Goal: Find specific page/section: Find specific page/section

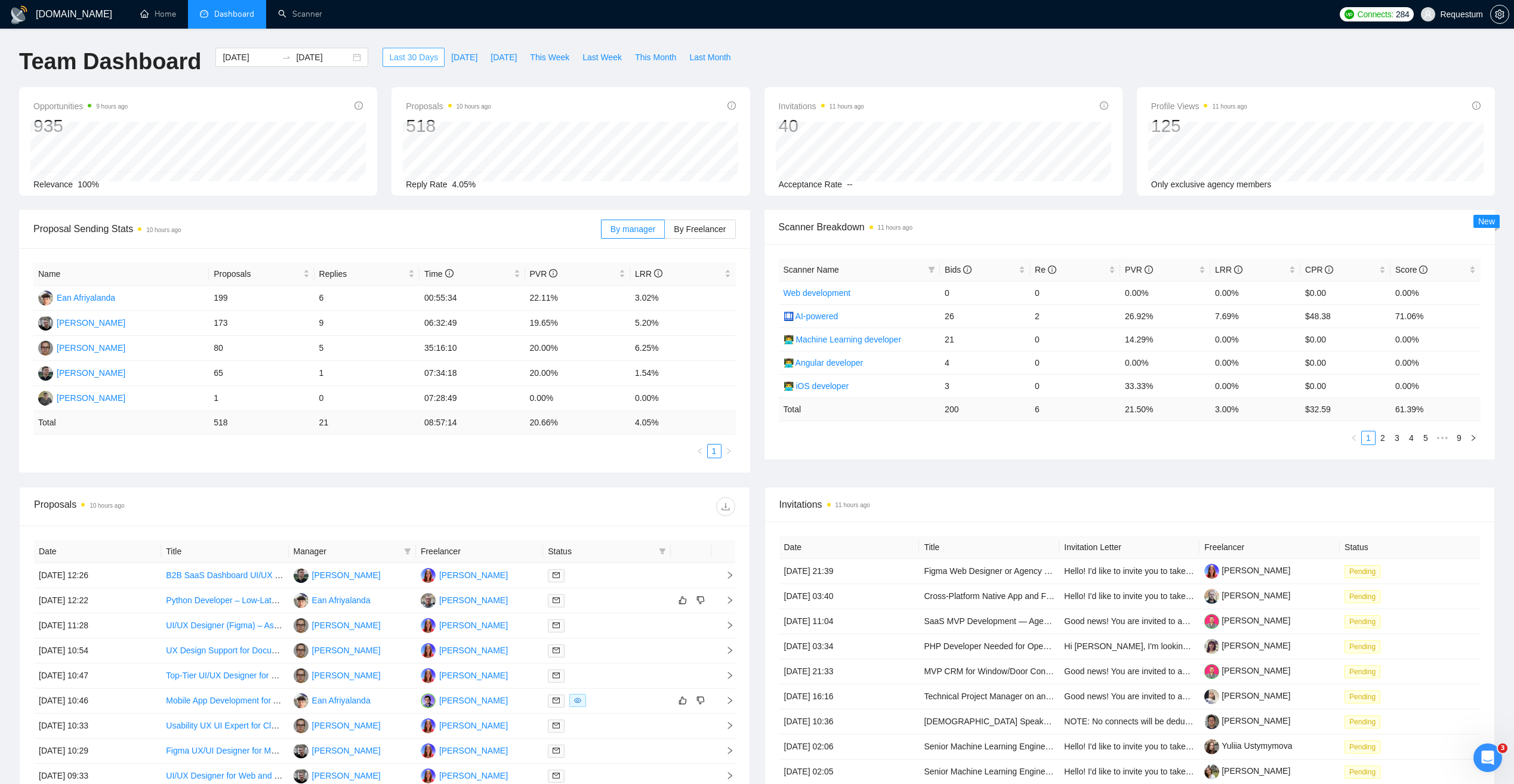
click at [404, 52] on span "Last 30 Days" at bounding box center [414, 57] width 49 height 14
click at [257, 9] on li "Dashboard" at bounding box center [227, 14] width 79 height 29
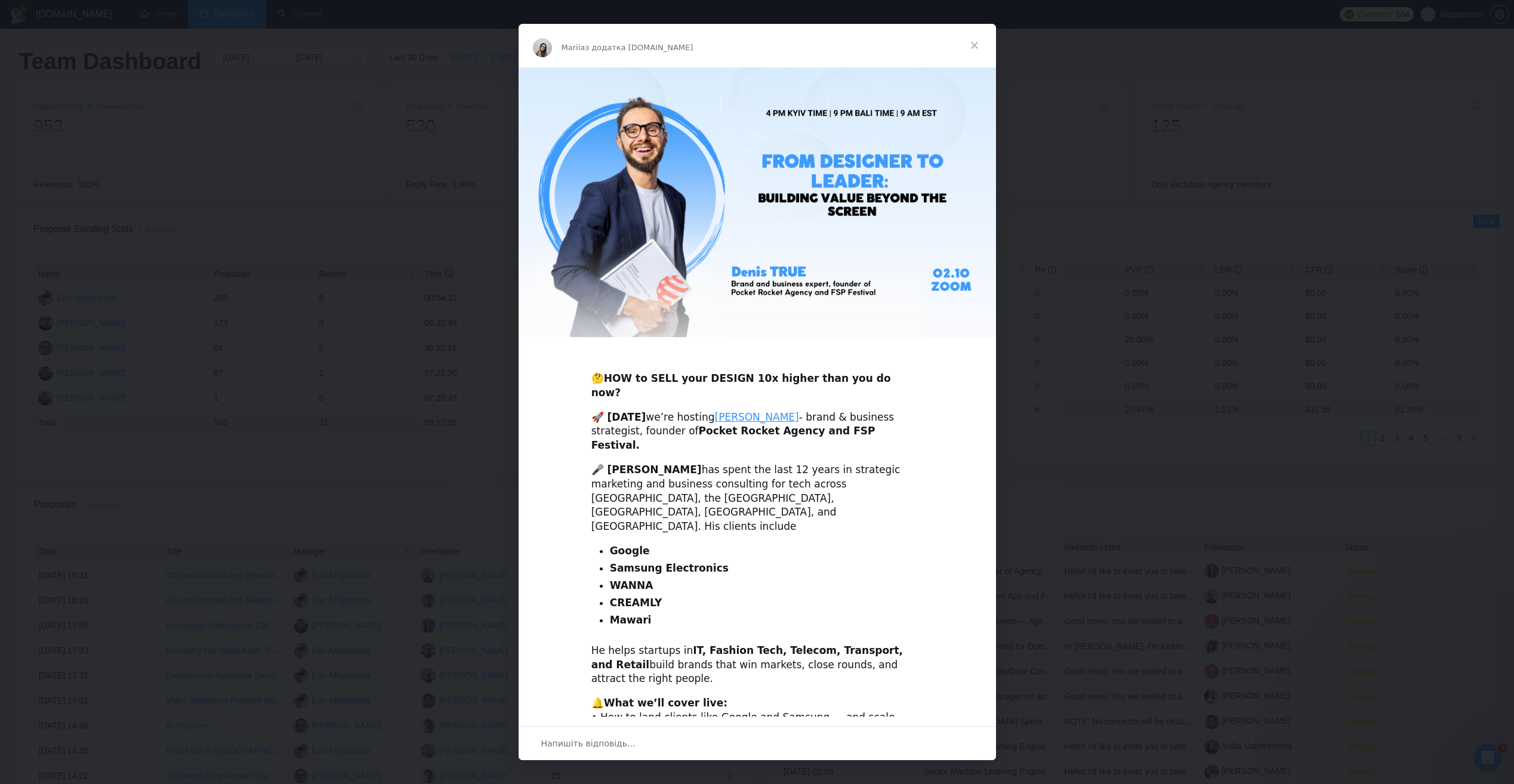
click at [975, 48] on span "Закрити" at bounding box center [974, 45] width 43 height 43
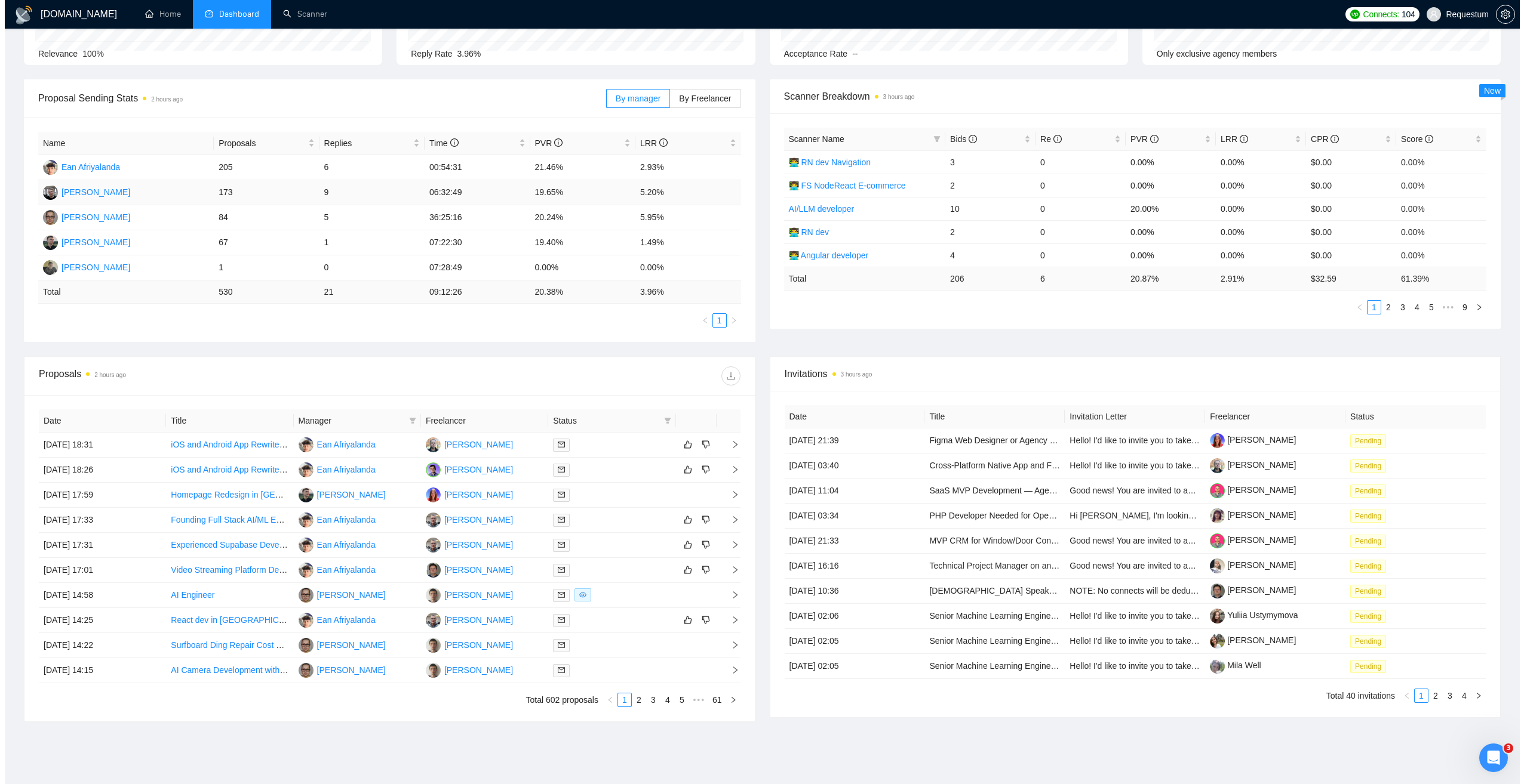
scroll to position [175, 0]
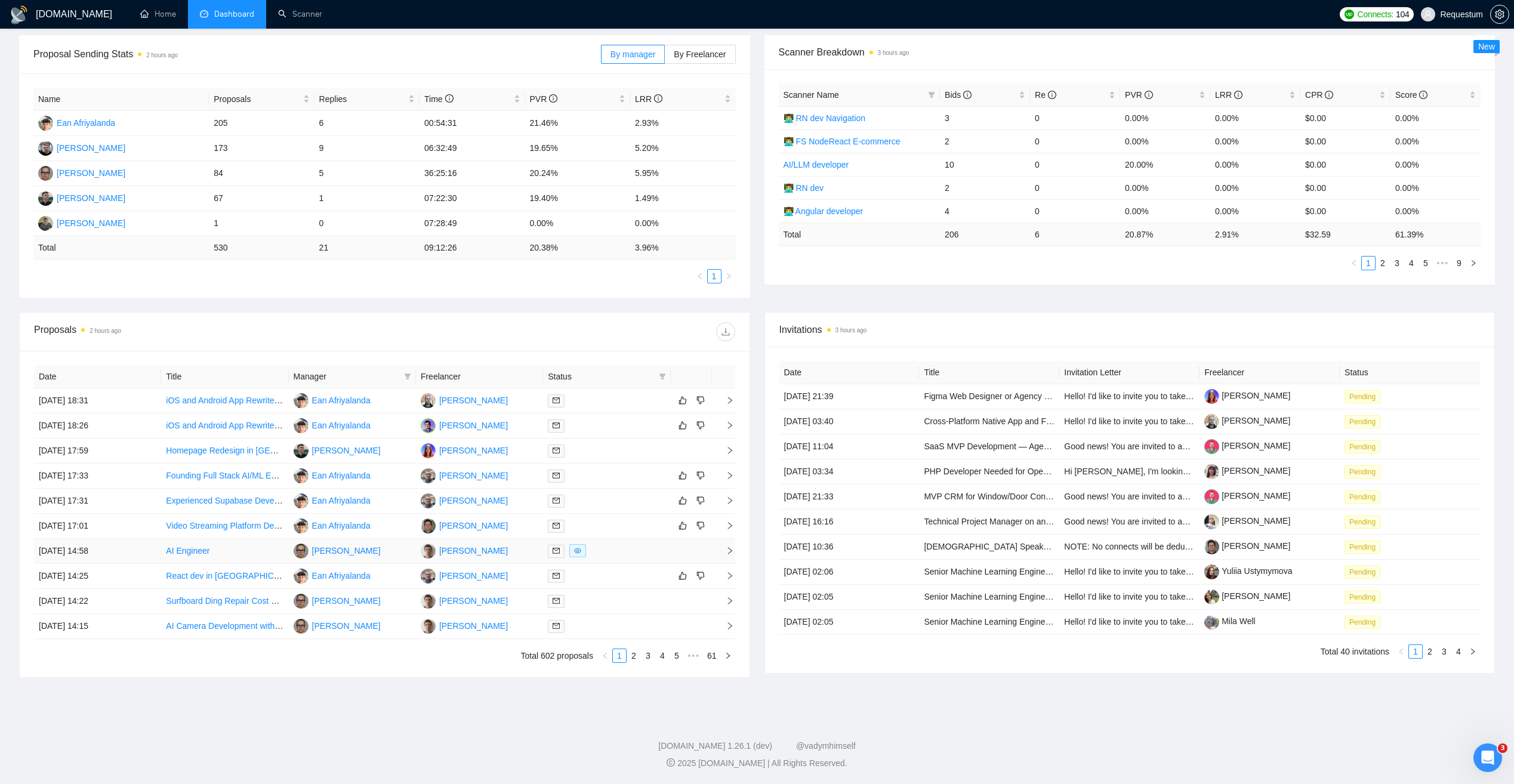
click at [628, 553] on div at bounding box center [607, 551] width 117 height 14
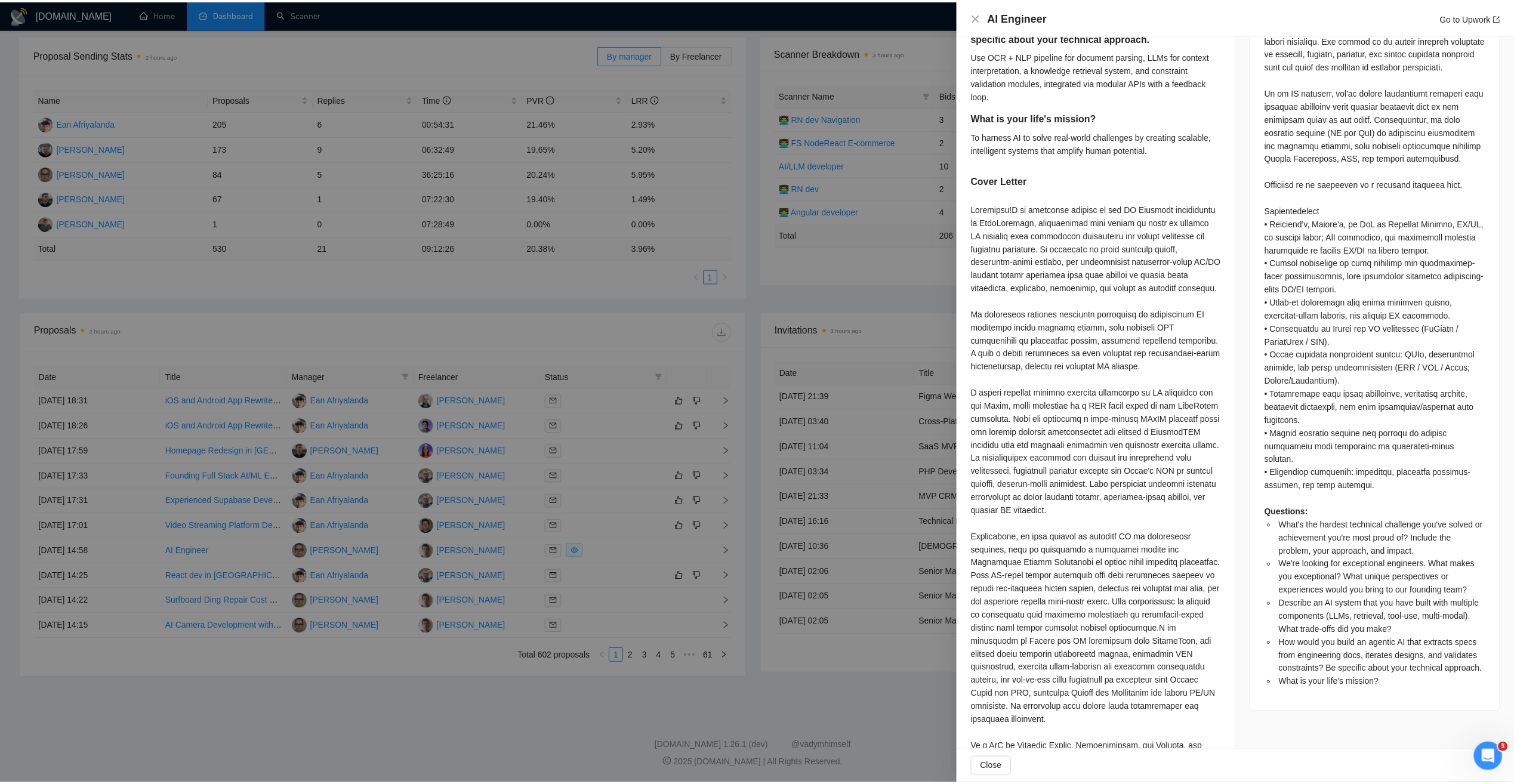
scroll to position [762, 0]
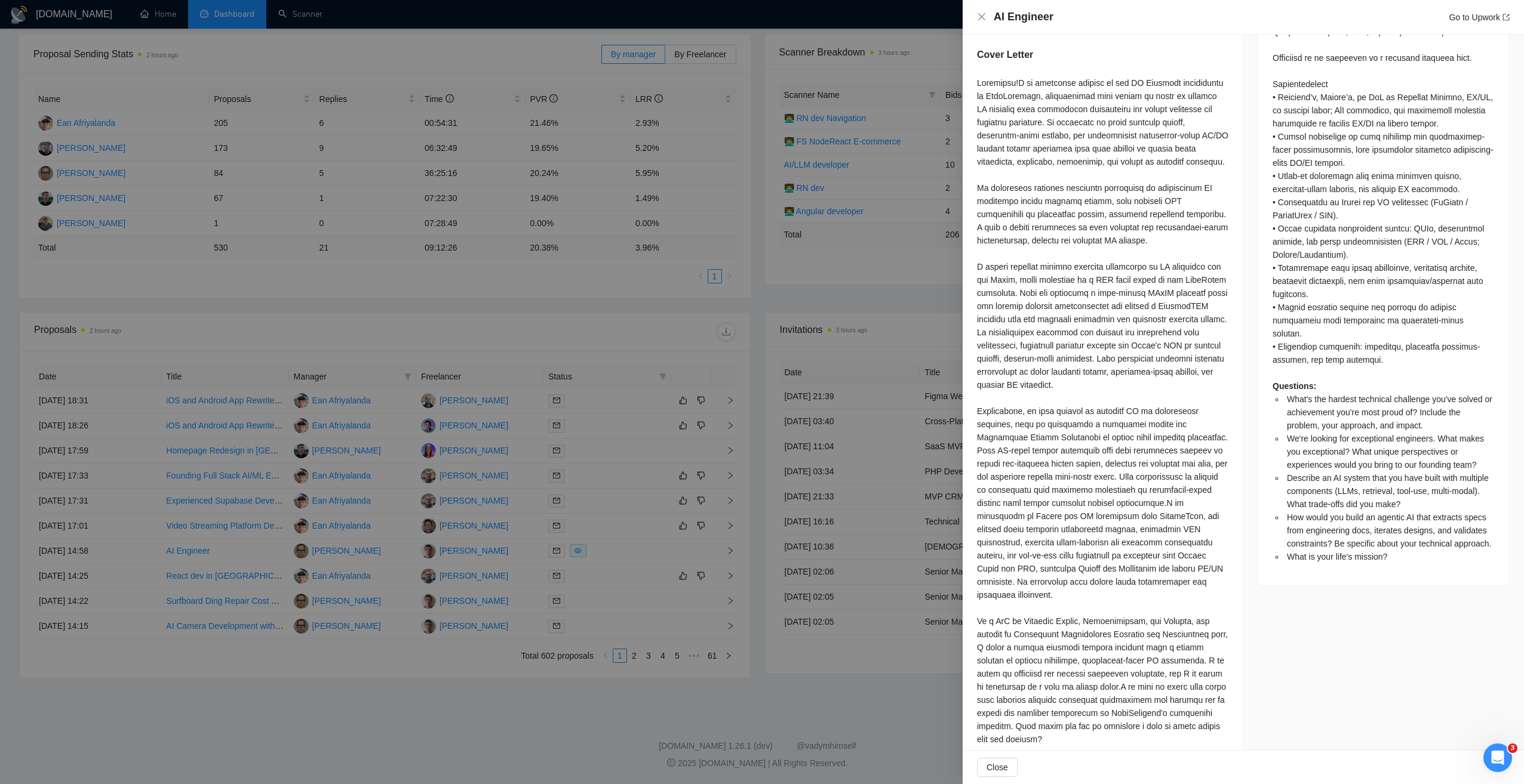
click at [848, 690] on div at bounding box center [762, 392] width 1524 height 784
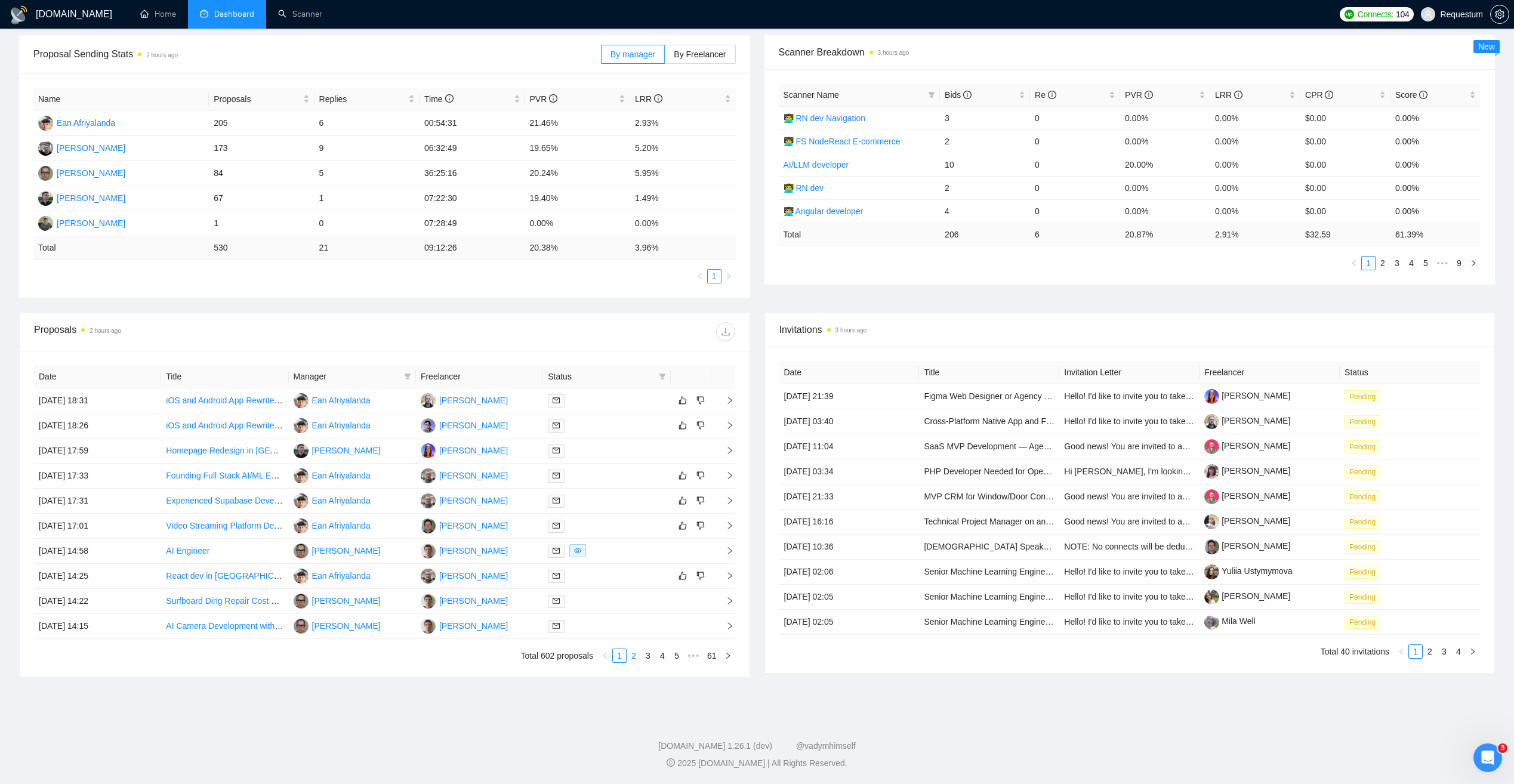
click at [629, 656] on link "2" at bounding box center [634, 656] width 14 height 14
click at [620, 659] on link "1" at bounding box center [620, 656] width 14 height 14
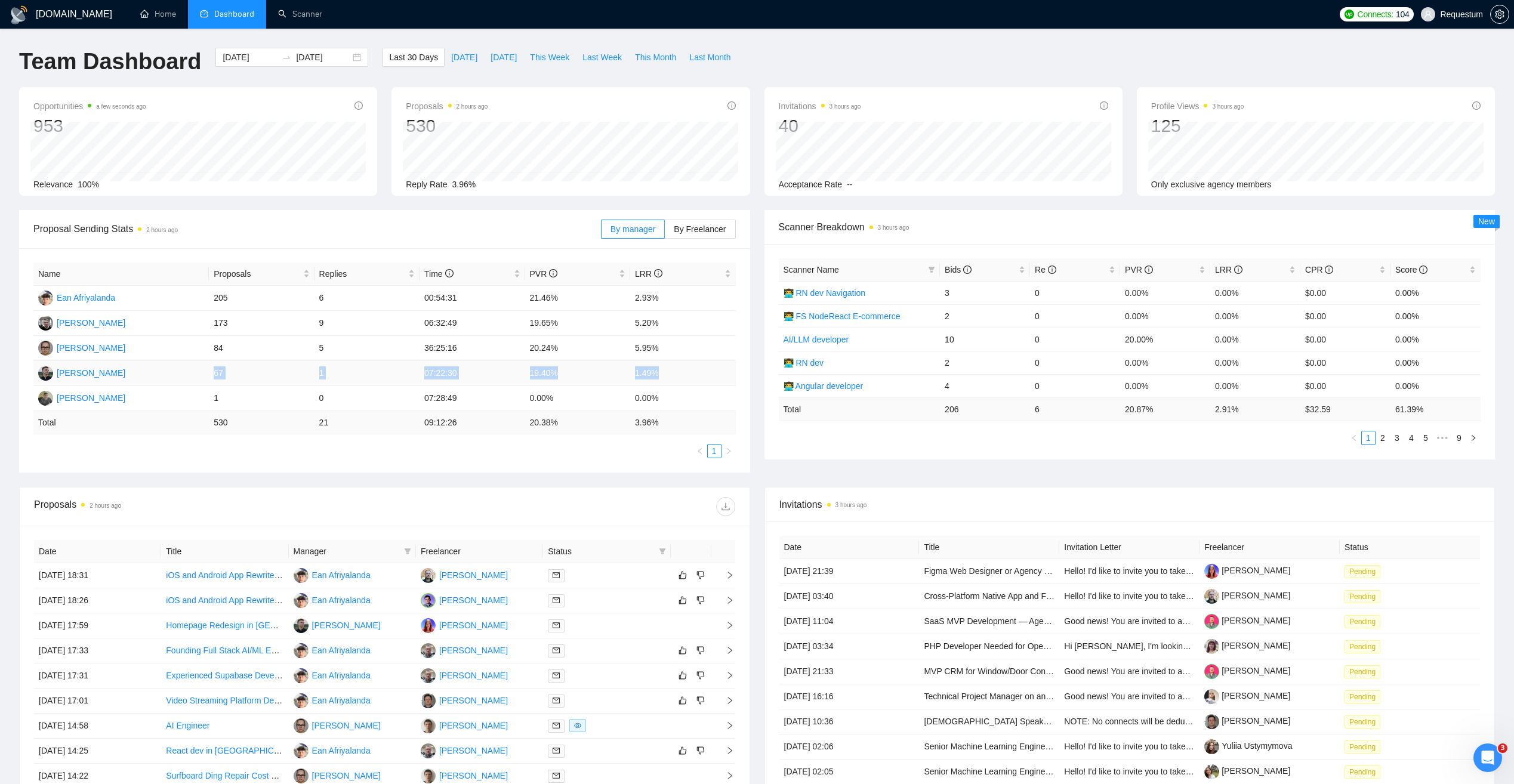
drag, startPoint x: 212, startPoint y: 373, endPoint x: 671, endPoint y: 373, distance: 459.0
click at [671, 373] on tr "Andrii Savka 67 1 07:22:30 19.40% 1.49%" at bounding box center [385, 373] width 703 height 25
click at [499, 448] on ul "1" at bounding box center [385, 451] width 703 height 14
drag, startPoint x: 317, startPoint y: 373, endPoint x: 327, endPoint y: 373, distance: 10.0
click at [327, 373] on td "1" at bounding box center [367, 373] width 105 height 25
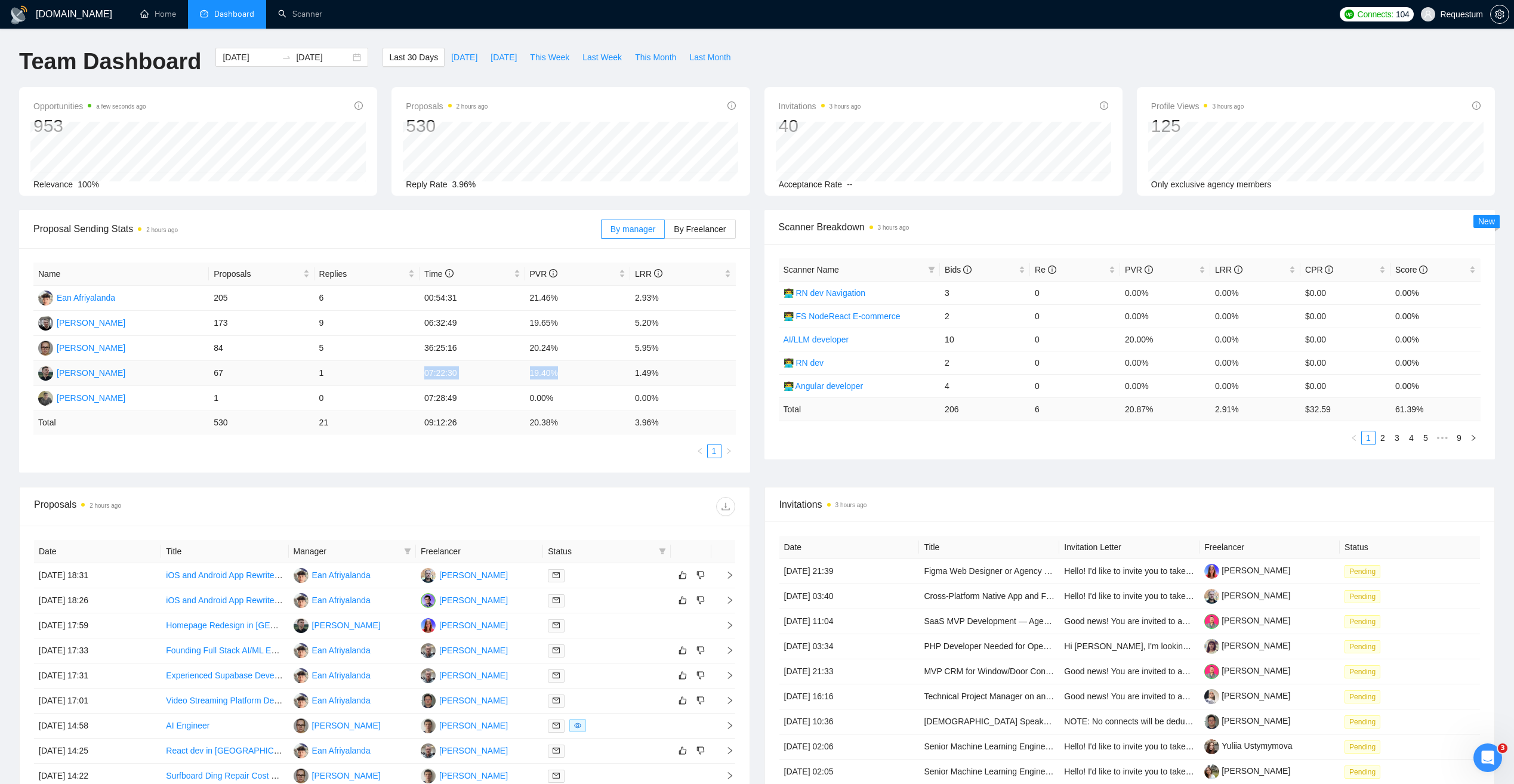
drag, startPoint x: 327, startPoint y: 373, endPoint x: 563, endPoint y: 373, distance: 236.0
click at [563, 373] on tr "Andrii Savka 67 1 07:22:30 19.40% 1.49%" at bounding box center [385, 373] width 703 height 25
drag, startPoint x: 563, startPoint y: 373, endPoint x: 489, endPoint y: 379, distance: 74.2
click at [489, 379] on td "07:22:30" at bounding box center [472, 373] width 105 height 25
